Goal: Task Accomplishment & Management: Manage account settings

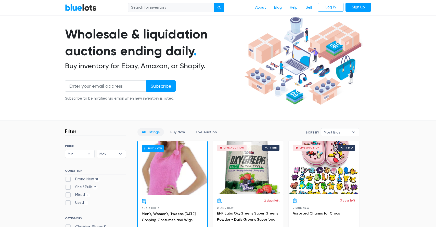
scroll to position [30, 0]
click at [297, 83] on img at bounding box center [302, 60] width 121 height 93
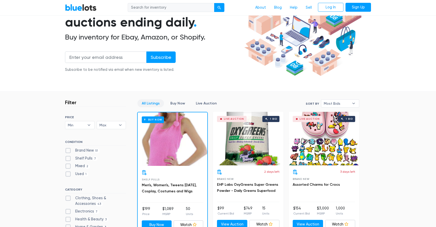
scroll to position [58, 0]
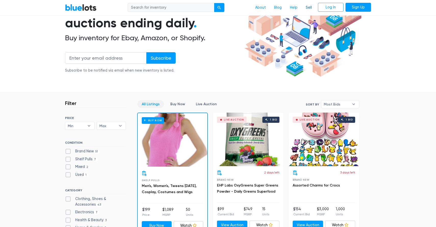
click at [307, 8] on link "Sell" at bounding box center [308, 8] width 14 height 10
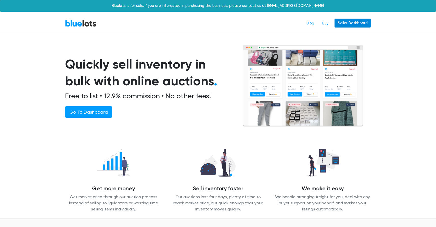
click at [343, 25] on link "Seller Dashboard" at bounding box center [352, 23] width 36 height 9
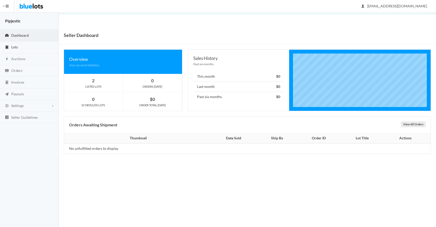
click at [28, 46] on link "Lots" at bounding box center [29, 48] width 59 height 12
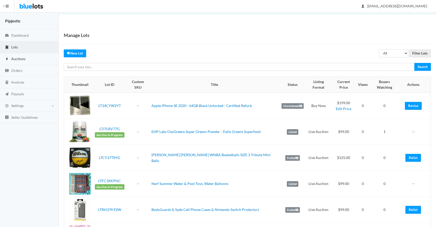
click at [30, 60] on link "Auctions" at bounding box center [29, 59] width 59 height 12
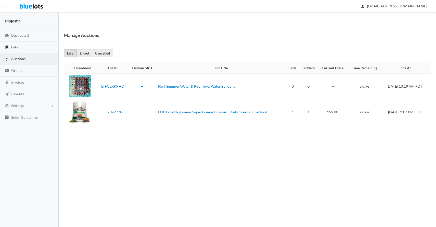
click at [39, 48] on link "Lots" at bounding box center [29, 48] width 59 height 12
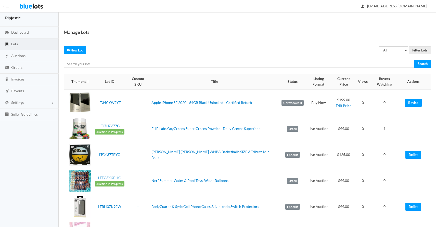
scroll to position [3, 0]
click at [415, 151] on link "Relist" at bounding box center [413, 155] width 16 height 8
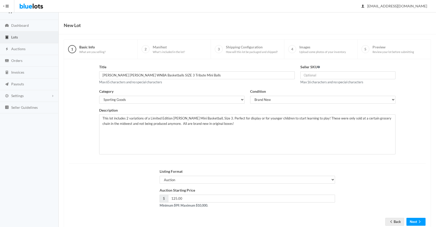
scroll to position [17, 0]
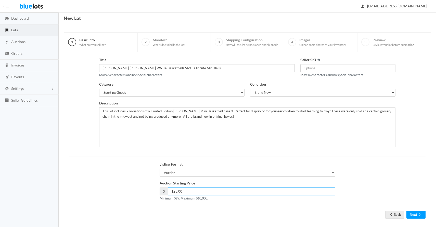
click at [202, 190] on input "125.00" at bounding box center [251, 191] width 167 height 8
type input "99"
